Goal: Find specific page/section: Find specific page/section

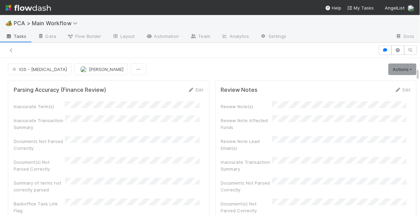
scroll to position [219, 0]
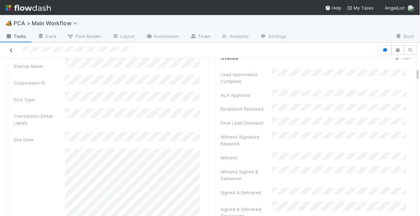
click at [11, 48] on icon at bounding box center [11, 50] width 7 height 4
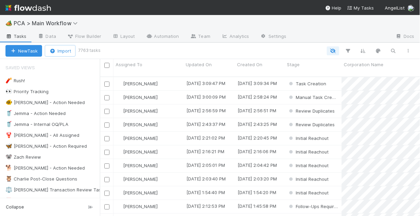
scroll to position [141, 316]
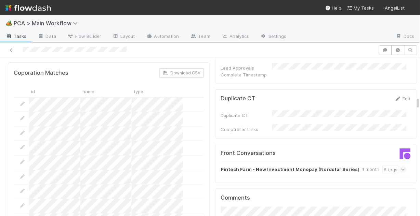
scroll to position [559, 0]
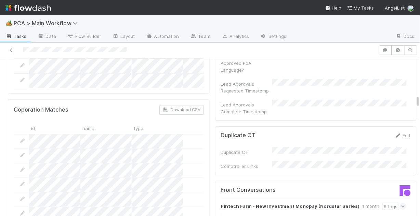
click at [401, 203] on icon at bounding box center [403, 206] width 4 height 7
